Goal: Find specific page/section: Find specific page/section

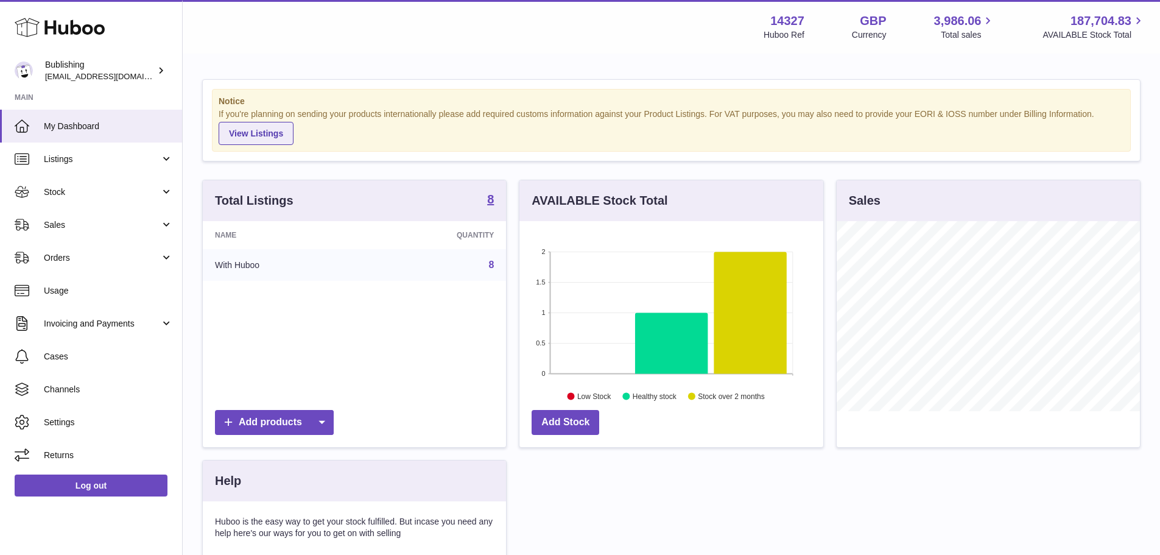
scroll to position [190, 304]
click at [74, 233] on link "Sales" at bounding box center [91, 224] width 182 height 33
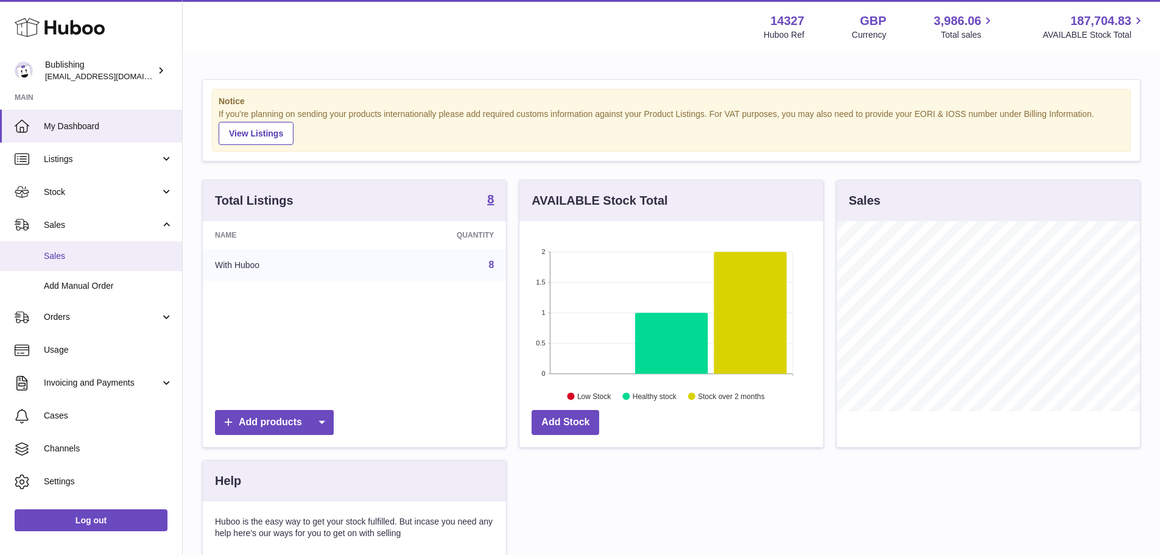
click at [80, 258] on span "Sales" at bounding box center [108, 256] width 129 height 12
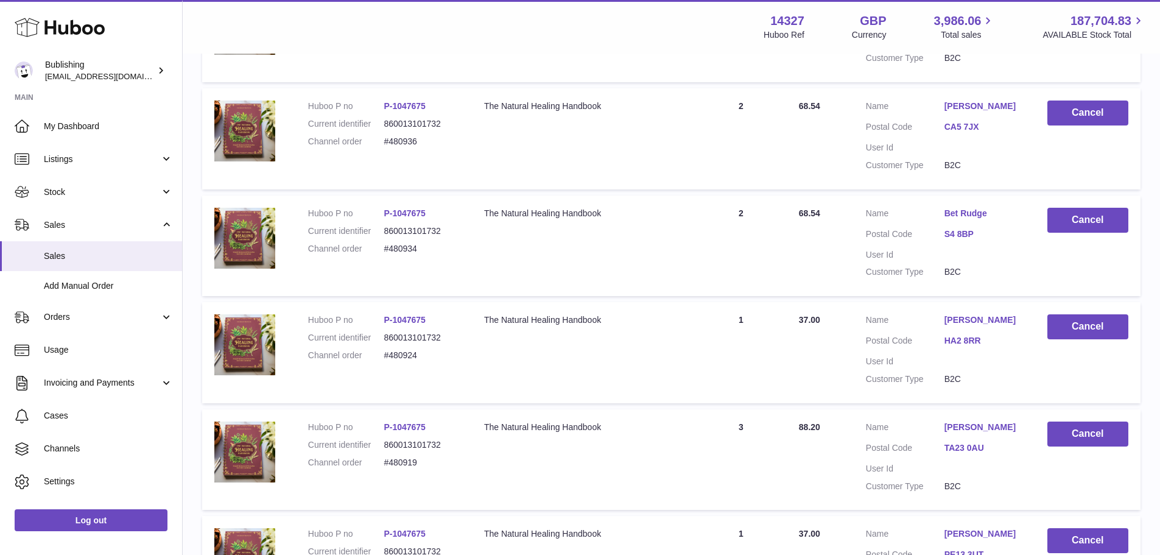
scroll to position [959, 0]
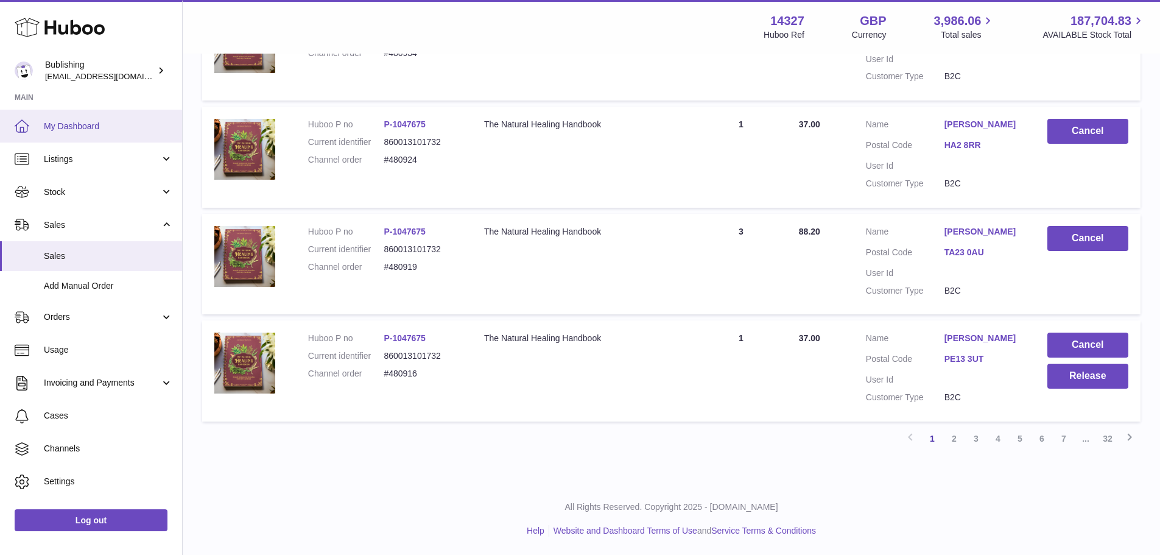
click at [79, 125] on span "My Dashboard" at bounding box center [108, 127] width 129 height 12
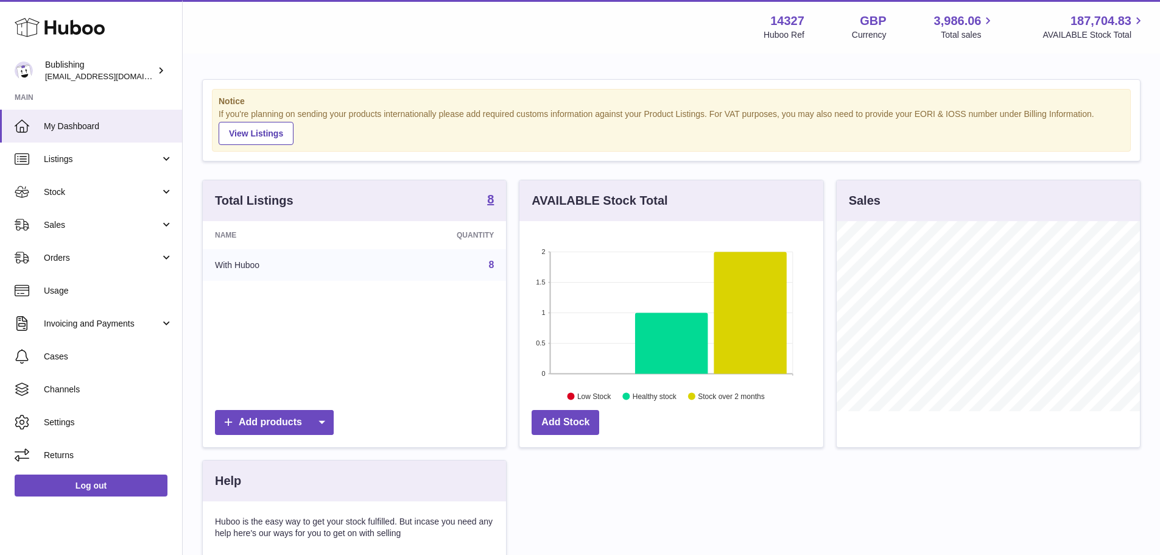
scroll to position [190, 304]
